Goal: Transaction & Acquisition: Purchase product/service

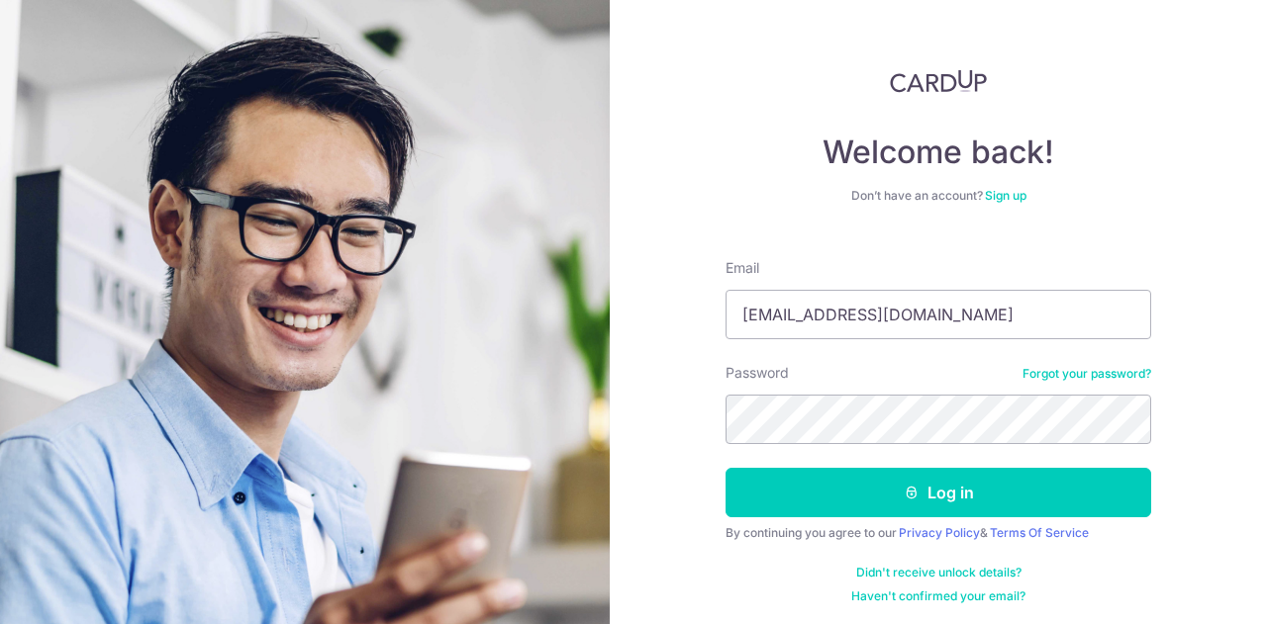
type input "kai.desuyo10@gmail.com"
click at [725, 468] on button "Log in" at bounding box center [938, 492] width 426 height 49
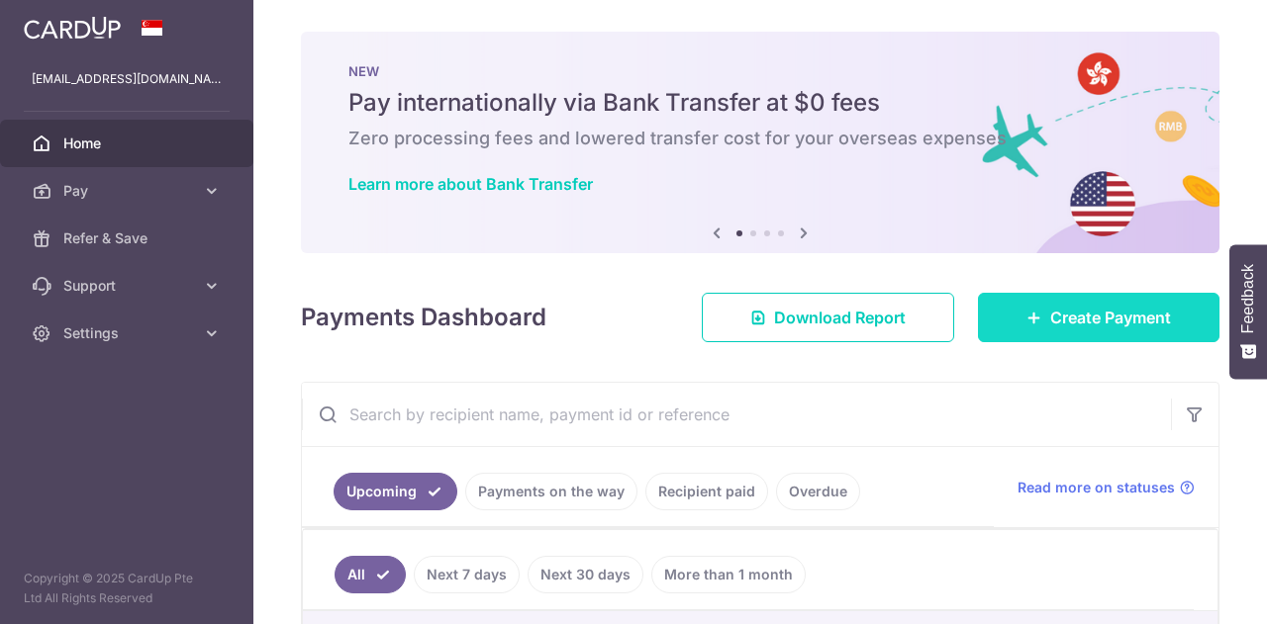
click at [1063, 338] on link "Create Payment" at bounding box center [1098, 317] width 241 height 49
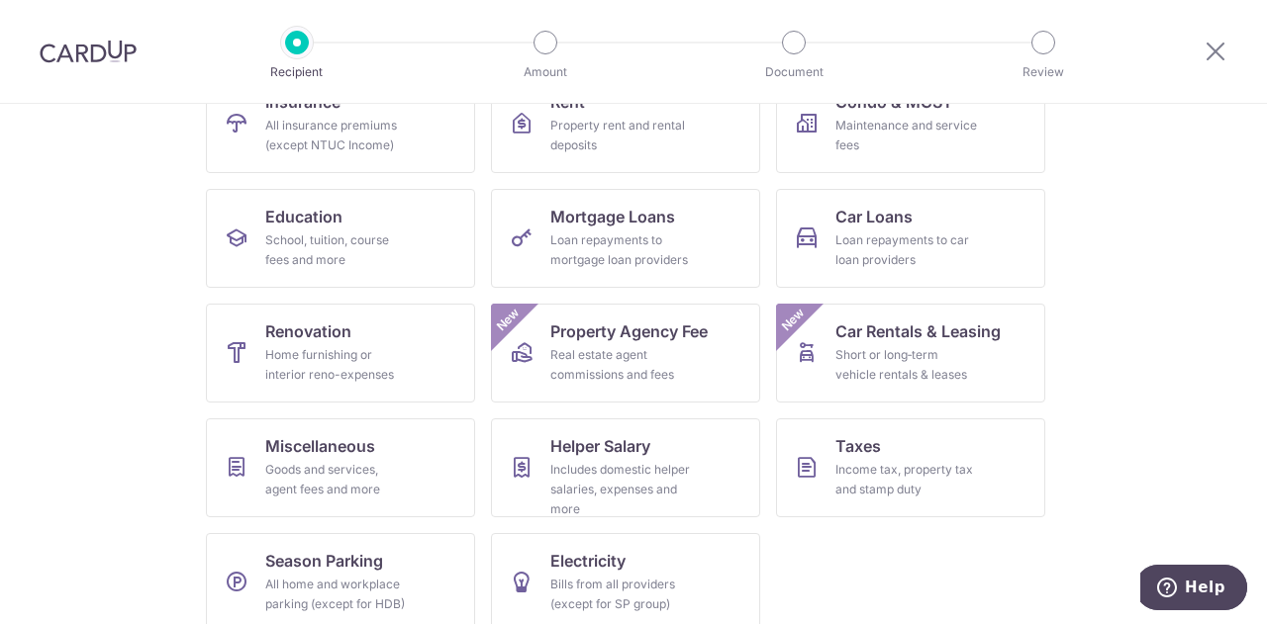
scroll to position [259, 0]
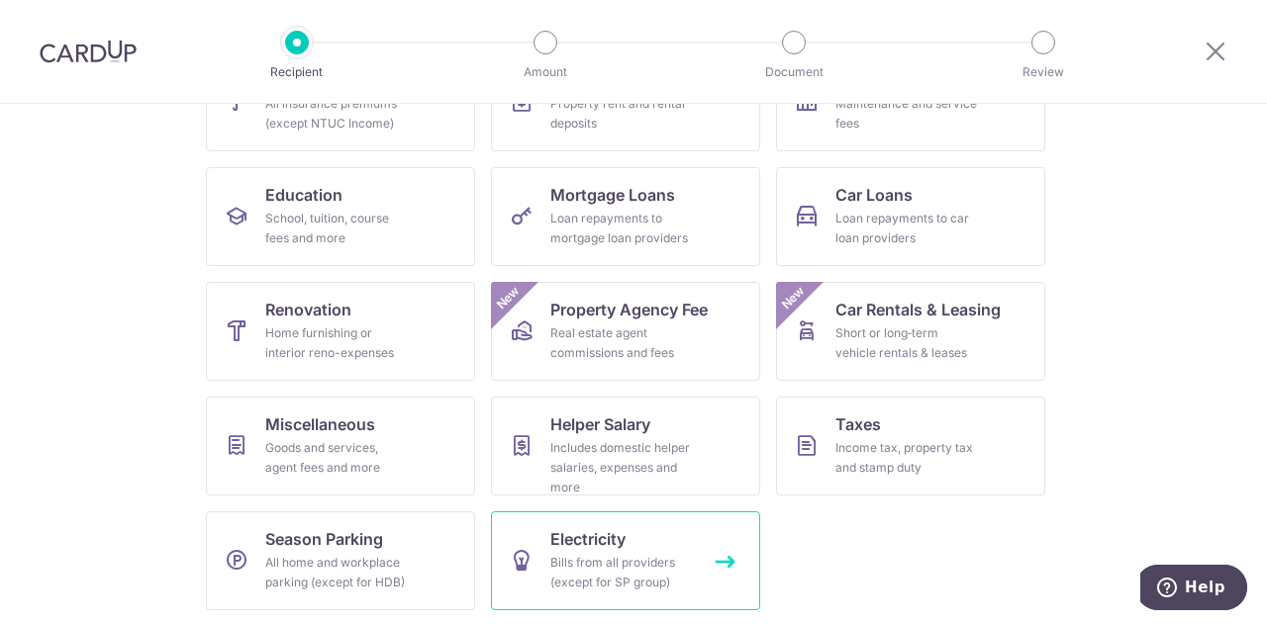
click at [635, 564] on div "Bills from all providers (except for SP group)" at bounding box center [621, 573] width 143 height 40
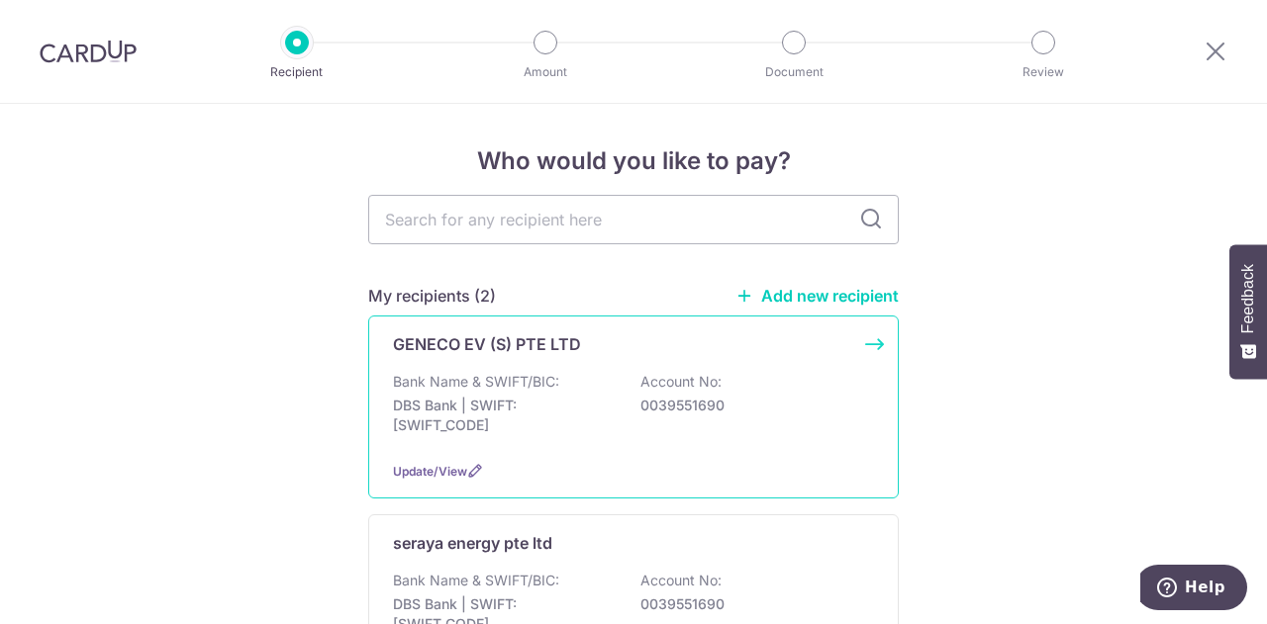
click at [602, 393] on div "Bank Name & SWIFT/BIC: DBS Bank | SWIFT: DBSSSGSGXXX Account No: 0039551690" at bounding box center [633, 408] width 481 height 73
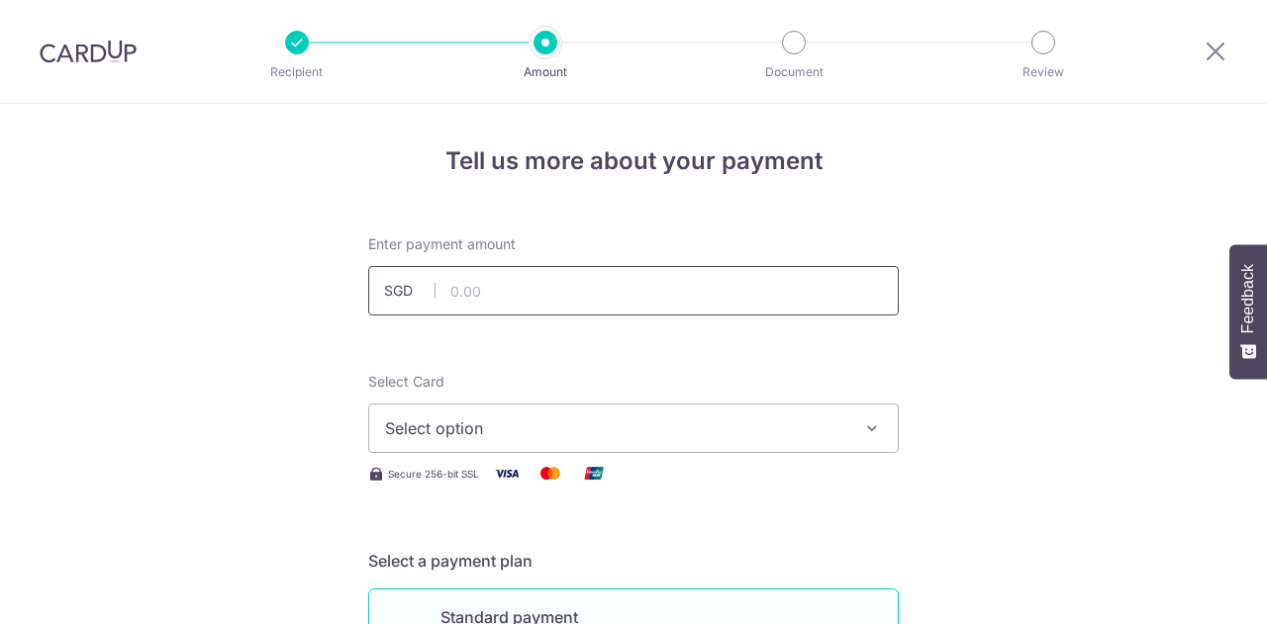
click at [587, 299] on input "text" at bounding box center [633, 290] width 530 height 49
type input "255.00"
click at [634, 436] on span "Select option" at bounding box center [615, 429] width 461 height 24
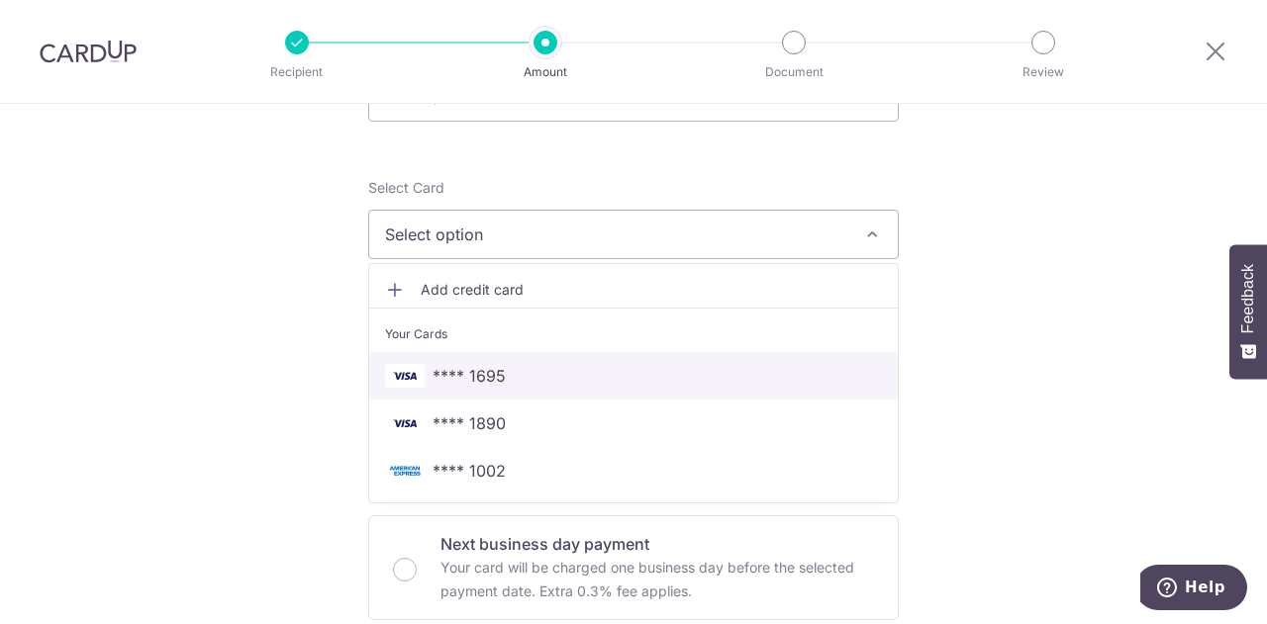
scroll to position [198, 0]
click at [522, 364] on span "**** 1695" at bounding box center [633, 372] width 497 height 24
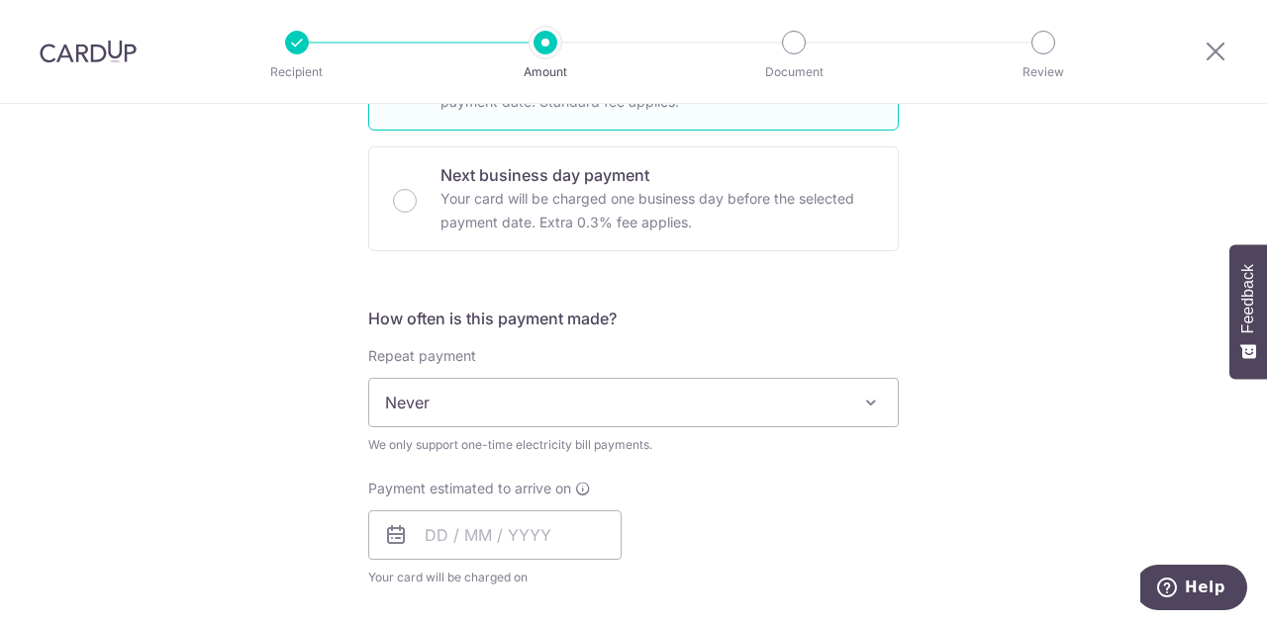
scroll to position [693, 0]
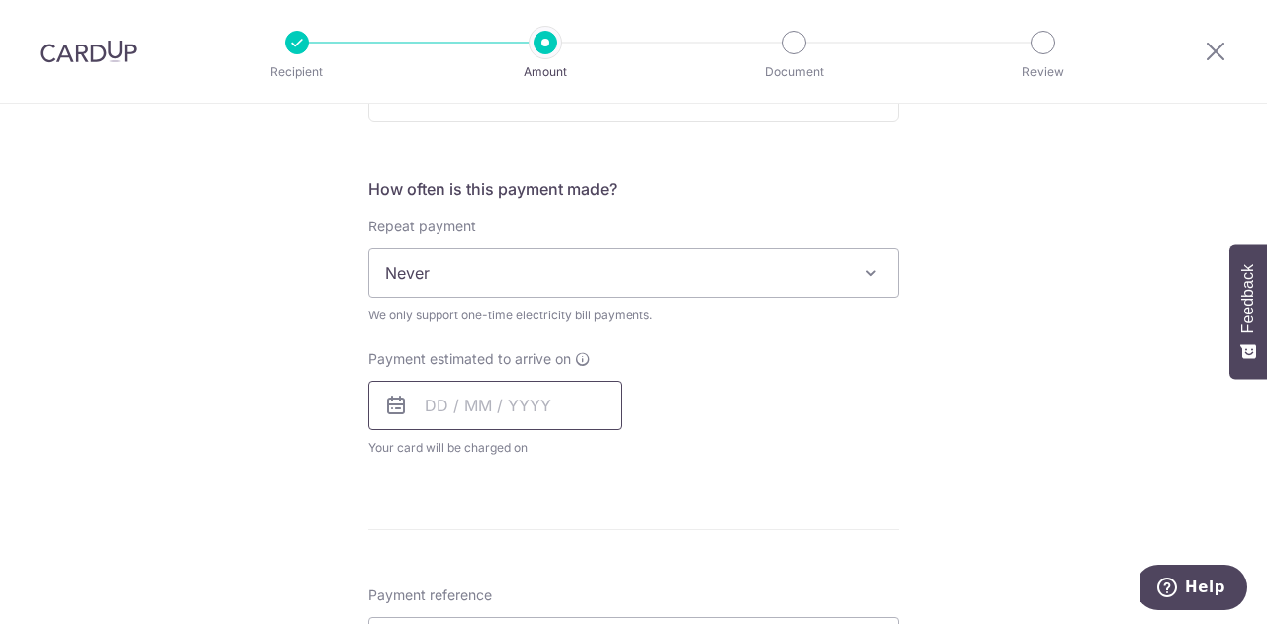
click at [497, 403] on input "text" at bounding box center [494, 405] width 253 height 49
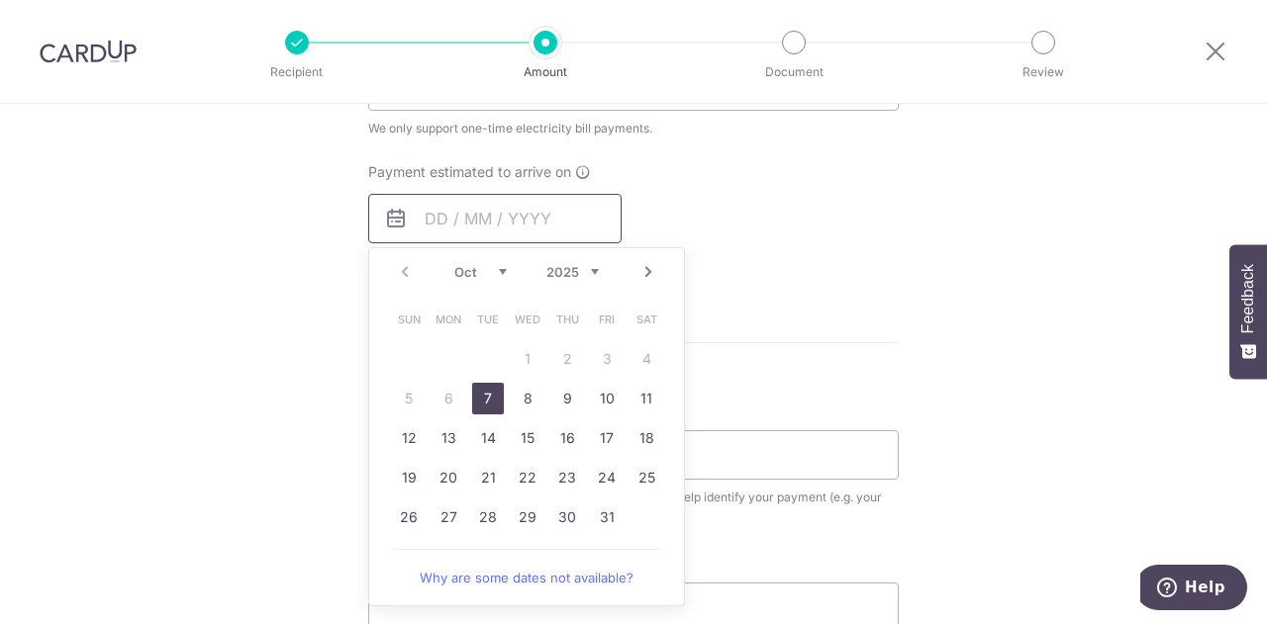
scroll to position [891, 0]
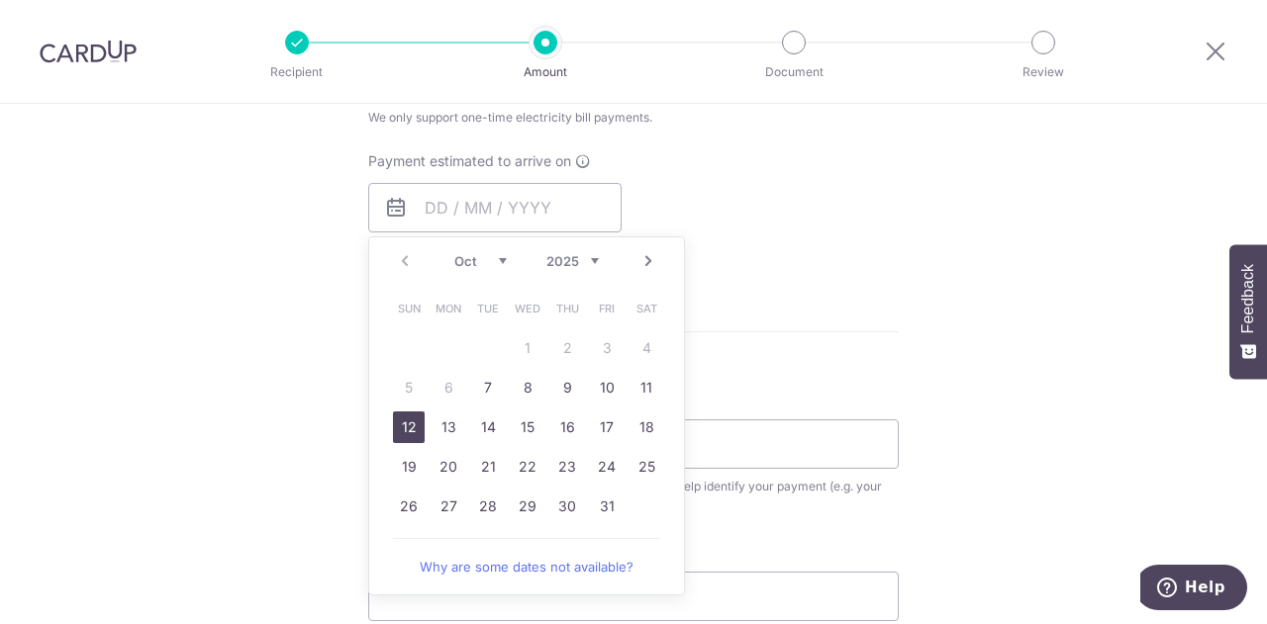
click at [393, 423] on link "12" at bounding box center [409, 428] width 32 height 32
type input "12/10/2025"
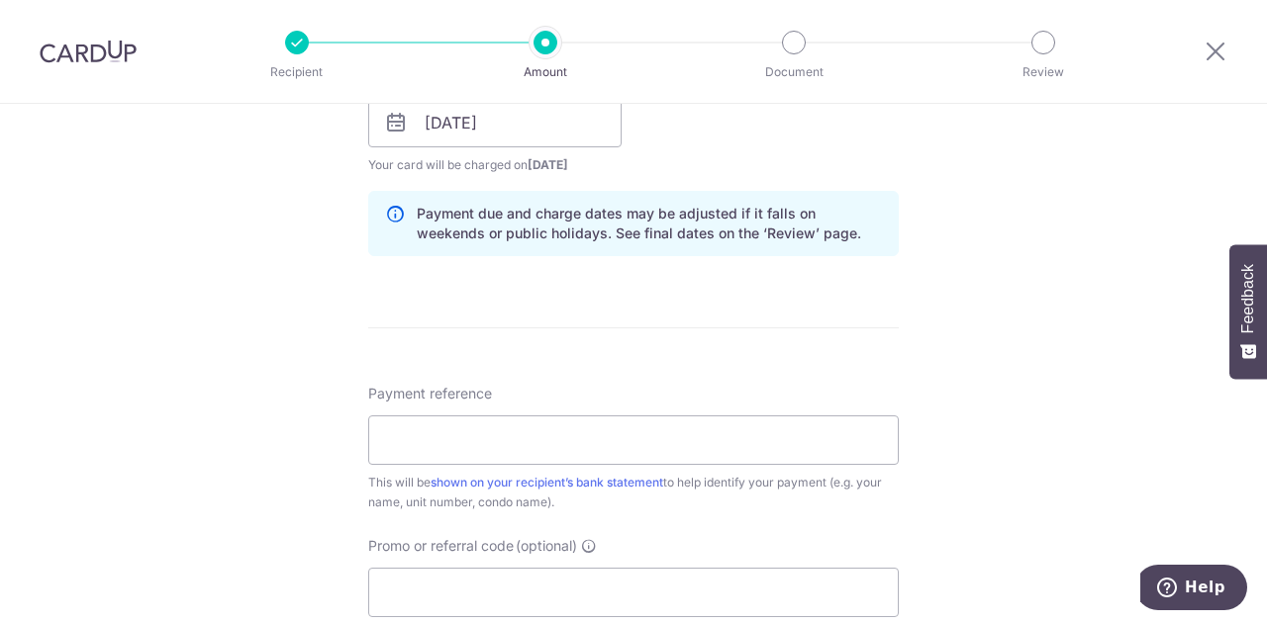
scroll to position [1089, 0]
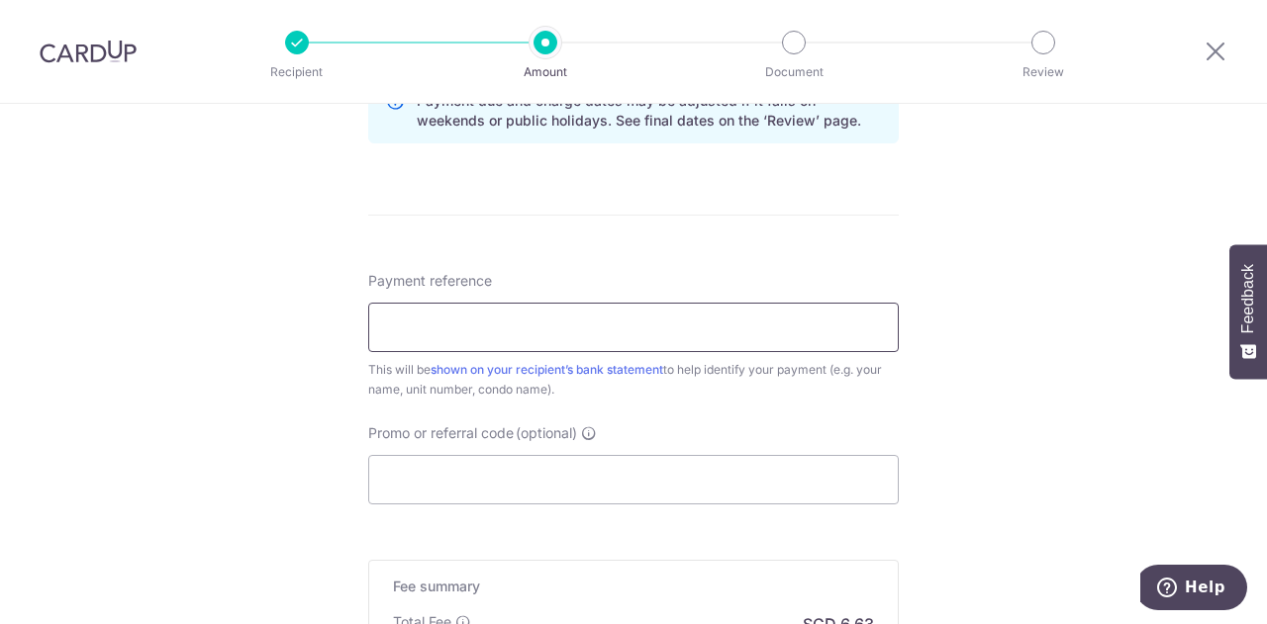
click at [439, 333] on input "Payment reference" at bounding box center [633, 327] width 530 height 49
drag, startPoint x: 407, startPoint y: 325, endPoint x: 449, endPoint y: 322, distance: 42.7
click at [449, 322] on input "GC8026633A" at bounding box center [633, 327] width 530 height 49
type input "GC8026633A"
click at [438, 470] on input "Promo or referral code (optional)" at bounding box center [633, 479] width 530 height 49
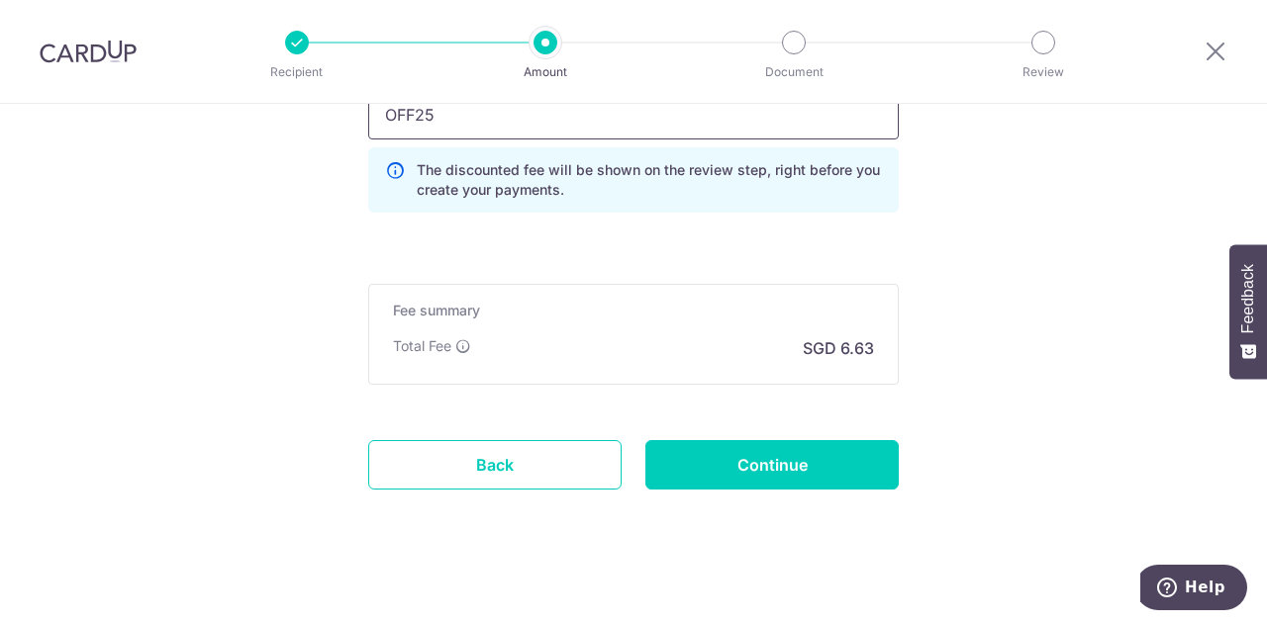
scroll to position [1462, 0]
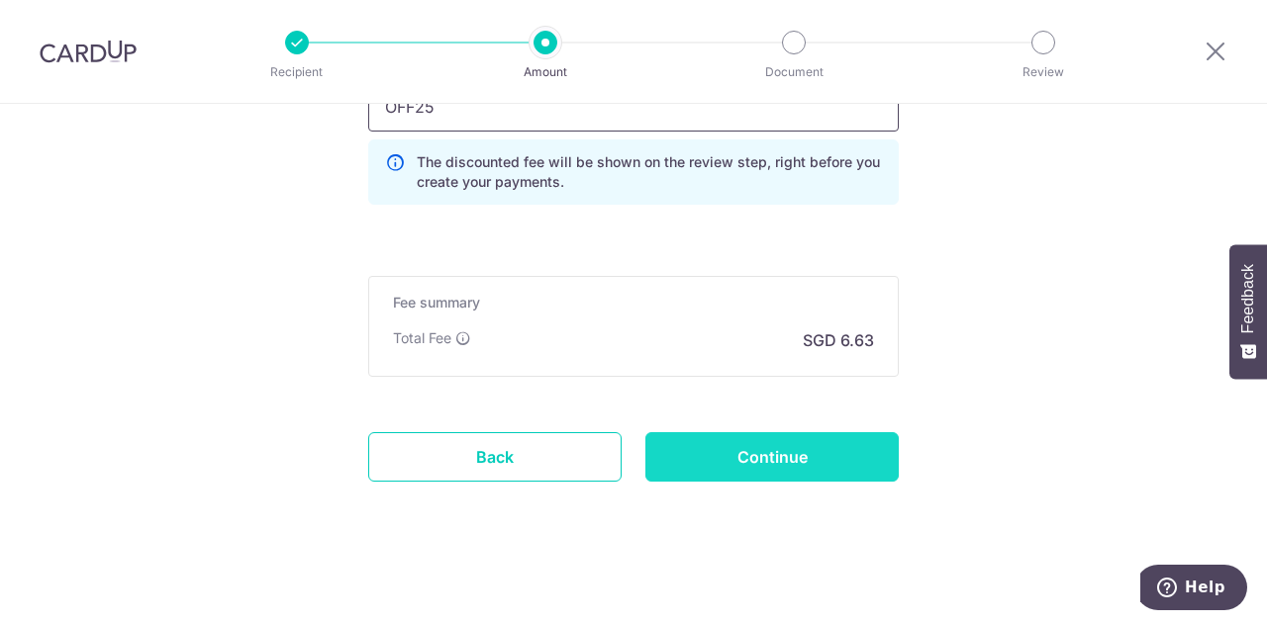
type input "OFF25"
click at [675, 440] on input "Continue" at bounding box center [771, 456] width 253 height 49
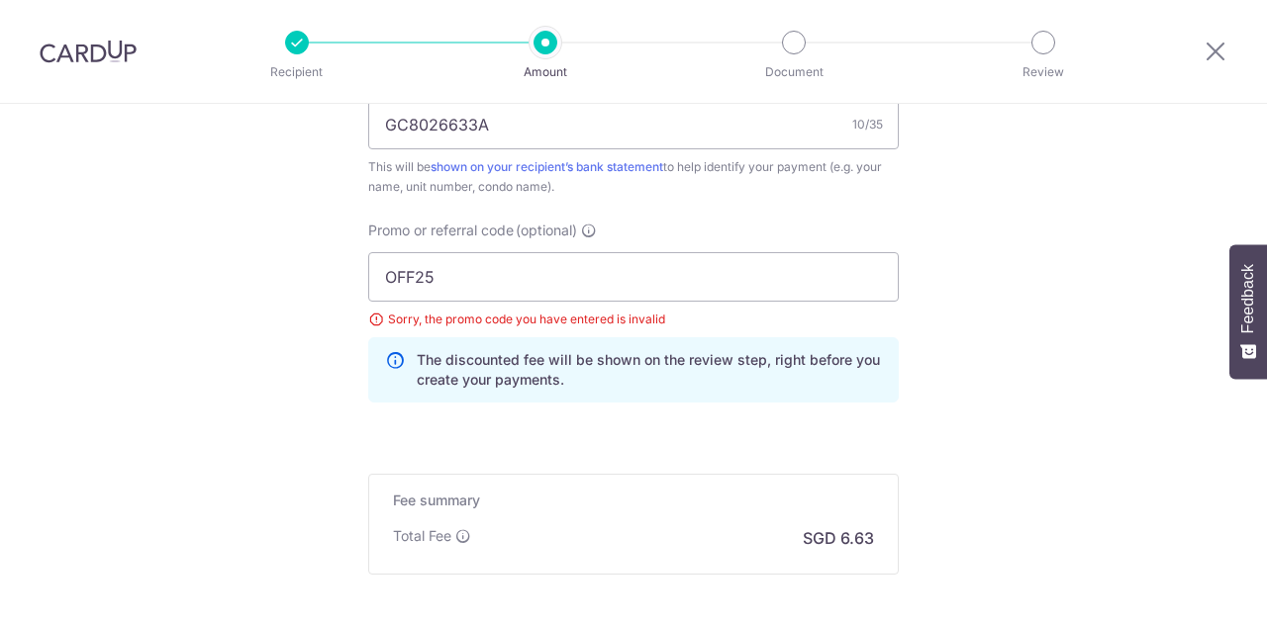
scroll to position [1193, 0]
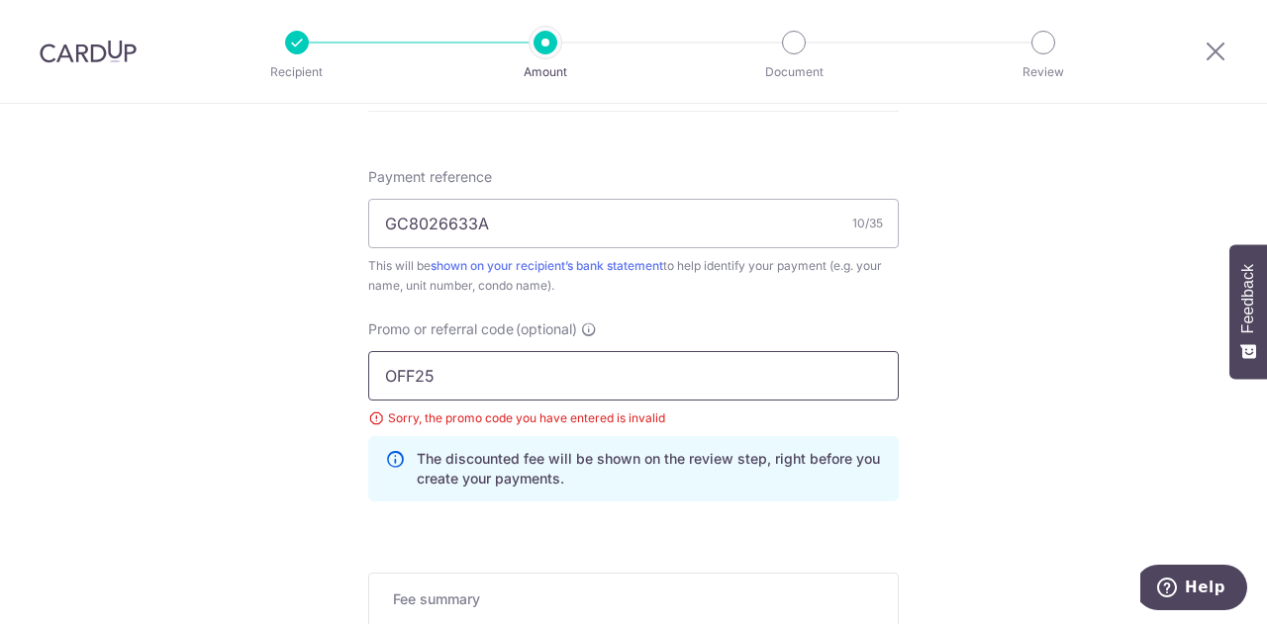
drag, startPoint x: 459, startPoint y: 373, endPoint x: 315, endPoint y: 361, distance: 145.0
paste input "2"
type input "OFF225"
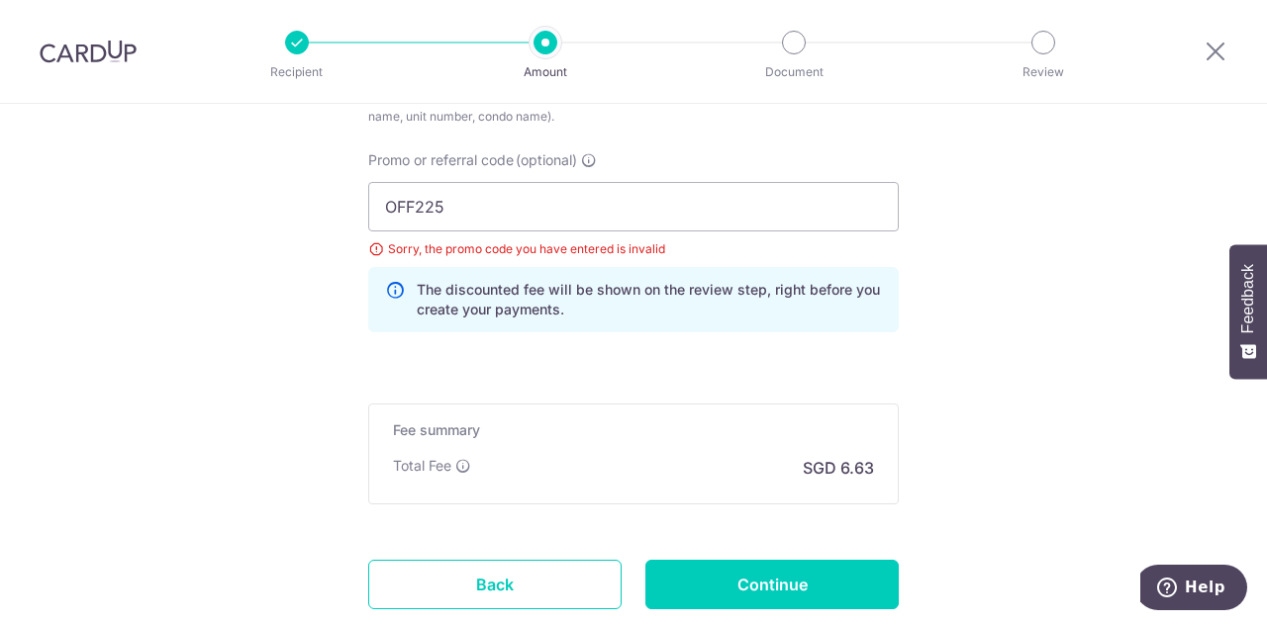
scroll to position [1489, 0]
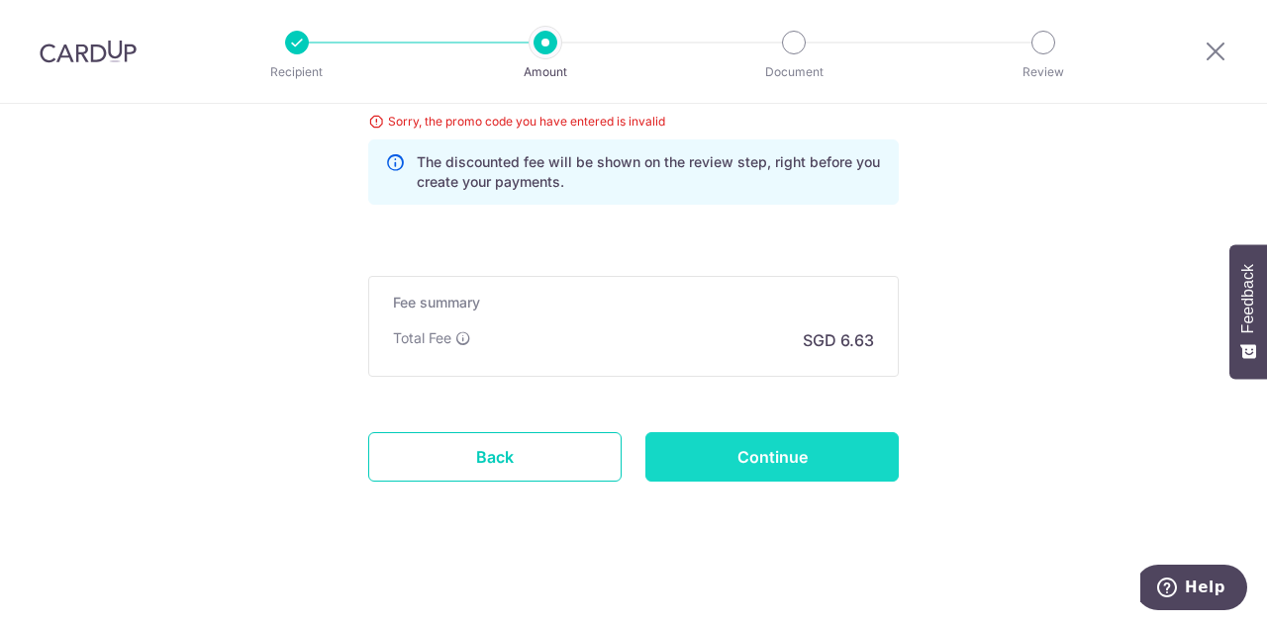
click at [719, 442] on input "Continue" at bounding box center [771, 456] width 253 height 49
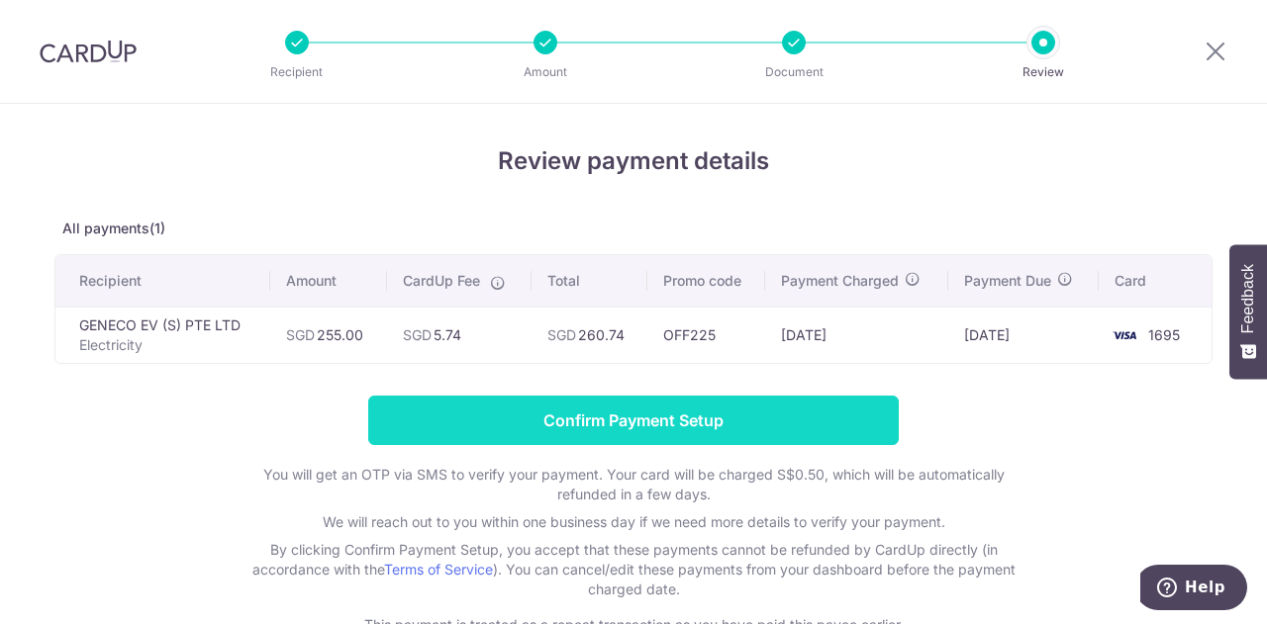
click at [761, 418] on input "Confirm Payment Setup" at bounding box center [633, 420] width 530 height 49
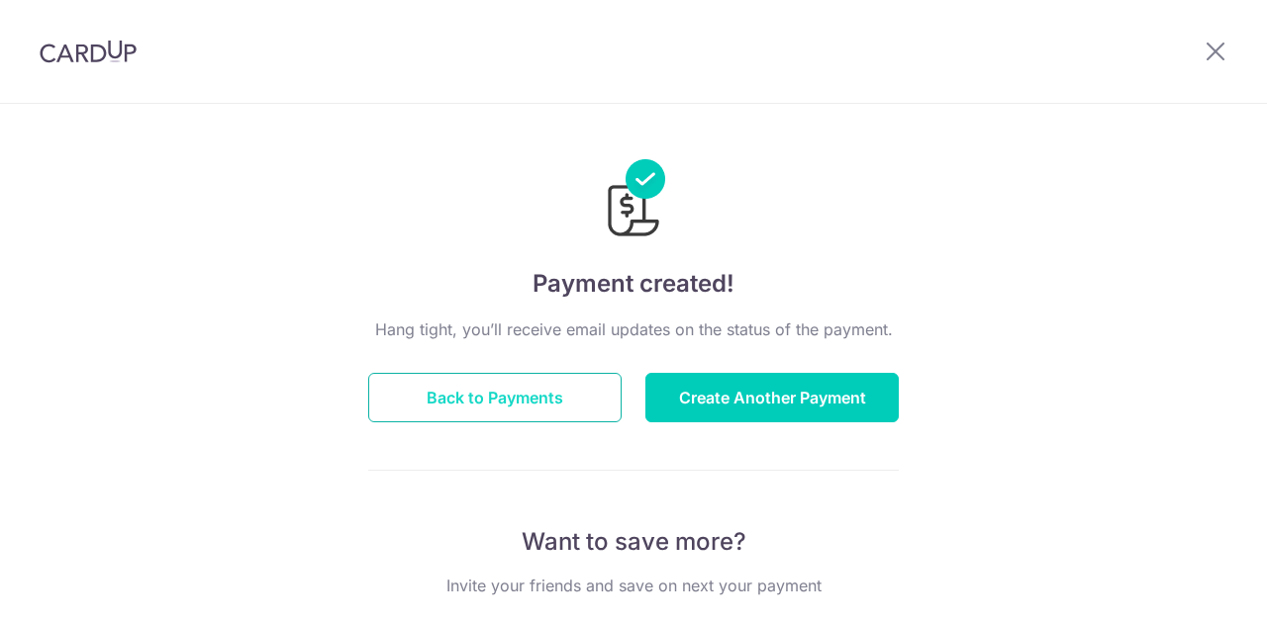
click at [570, 413] on button "Back to Payments" at bounding box center [494, 397] width 253 height 49
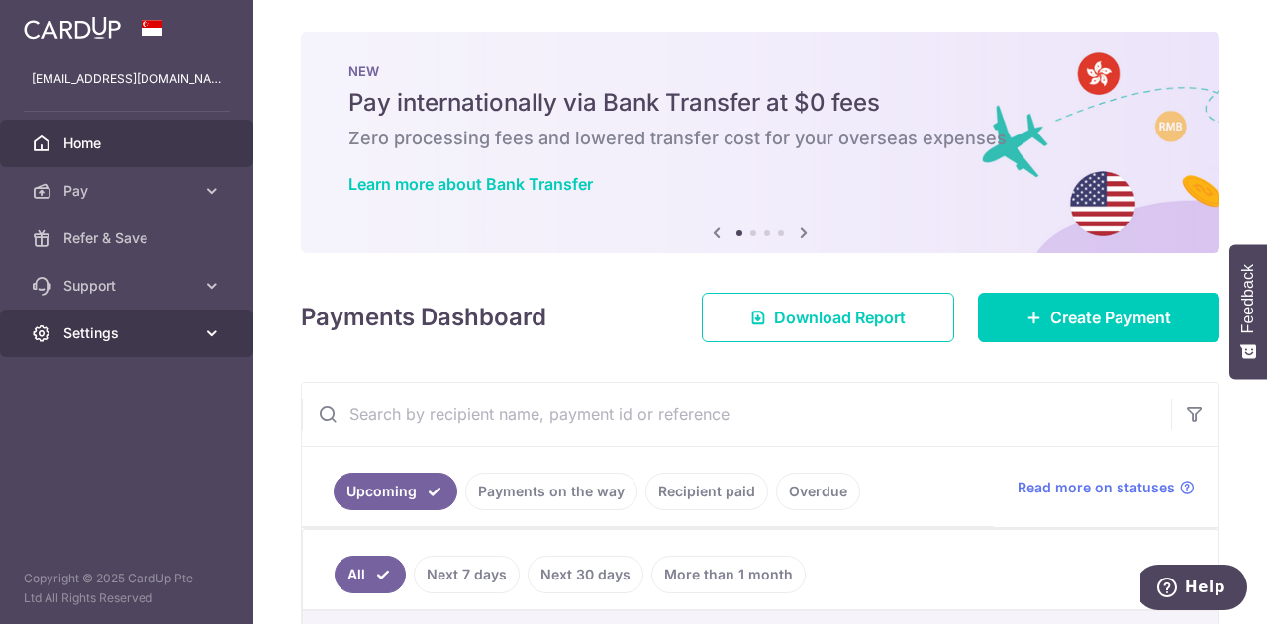
click at [146, 332] on span "Settings" at bounding box center [128, 334] width 131 height 20
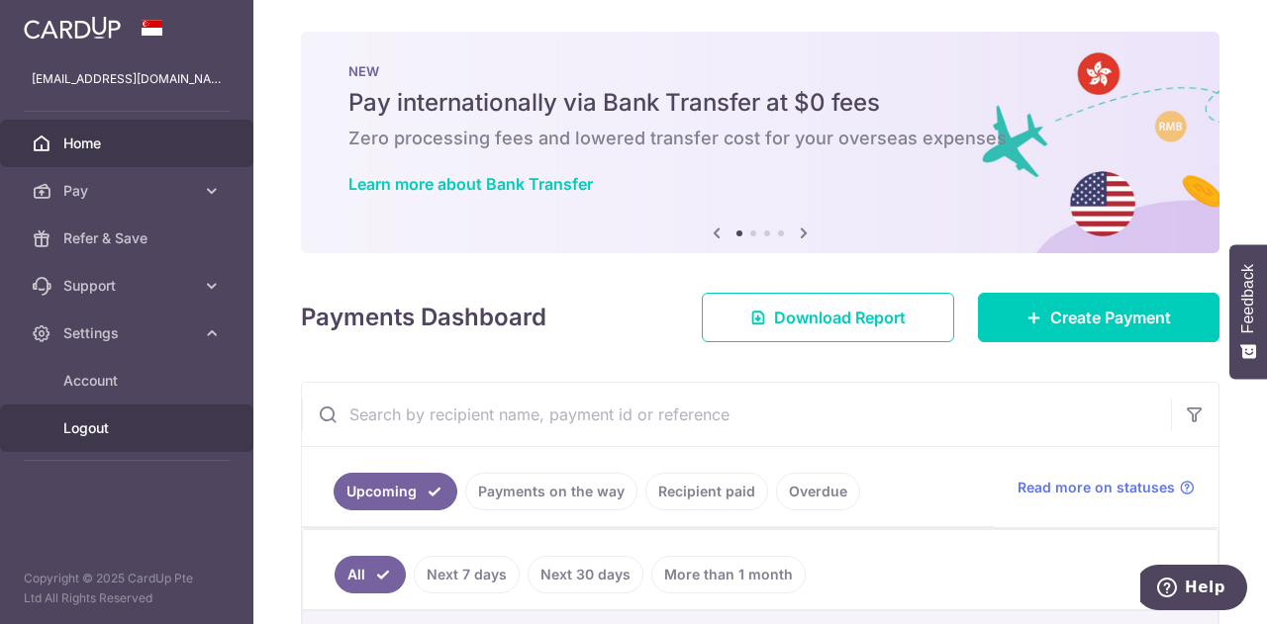
click at [115, 426] on span "Logout" at bounding box center [128, 429] width 131 height 20
